Goal: Information Seeking & Learning: Understand process/instructions

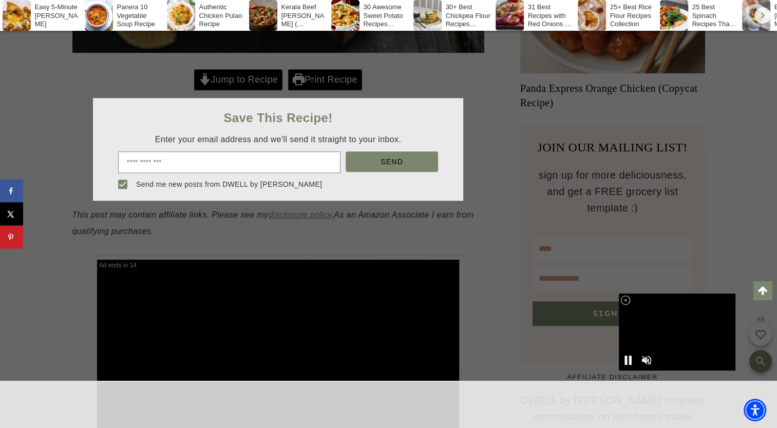
click at [495, 163] on div at bounding box center [388, 214] width 777 height 428
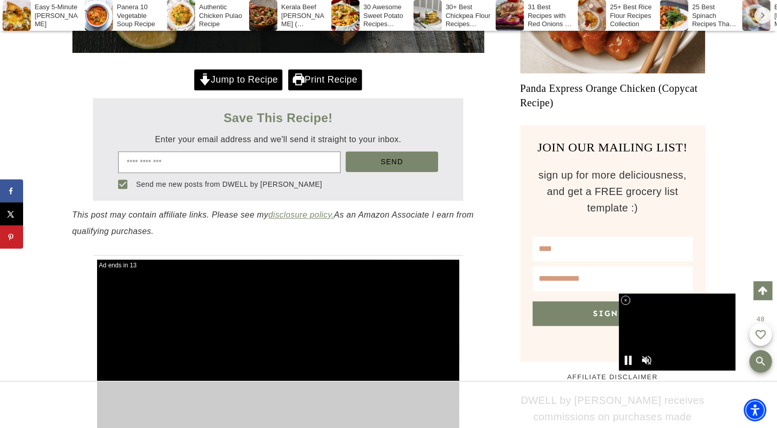
click at [244, 81] on link "Jump to Recipe" at bounding box center [238, 79] width 88 height 21
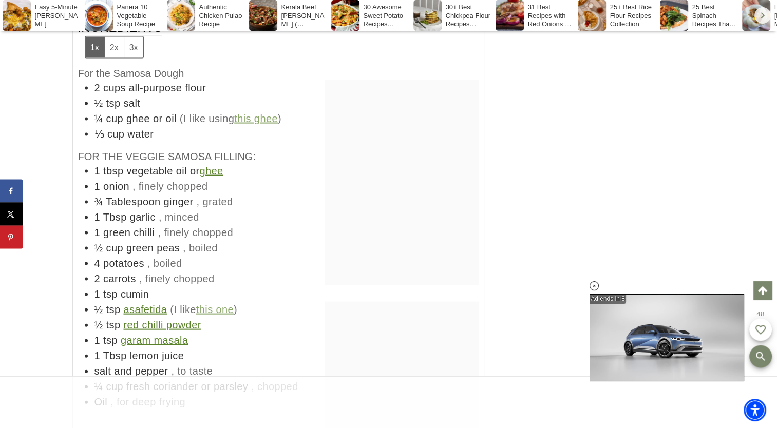
scroll to position [13828, 0]
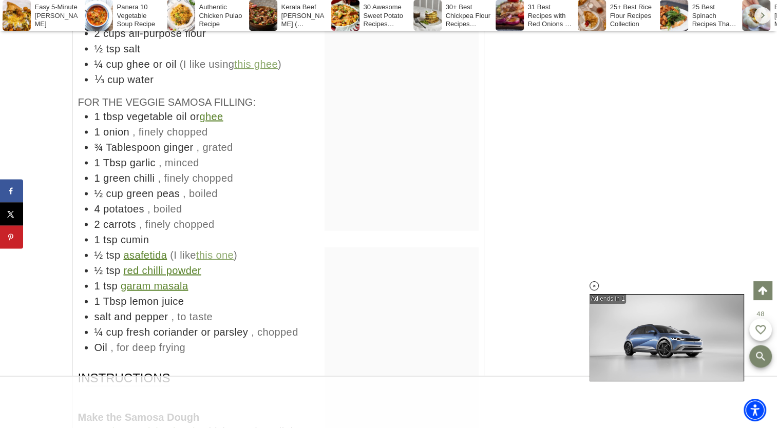
click at [137, 250] on link "asafetida" at bounding box center [145, 255] width 44 height 11
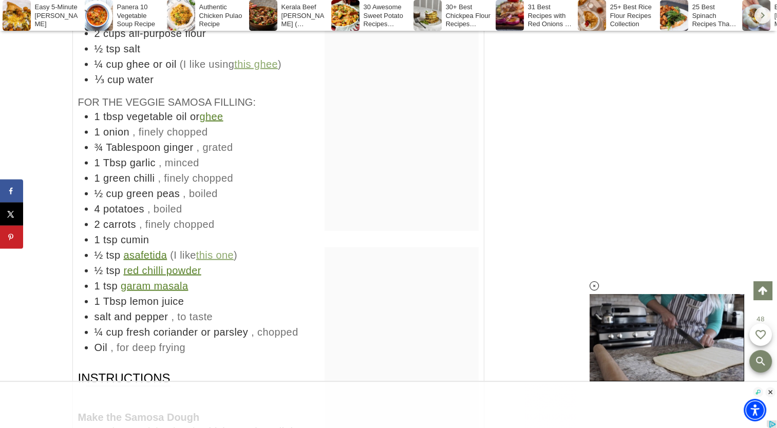
scroll to position [0, 0]
